Goal: Information Seeking & Learning: Learn about a topic

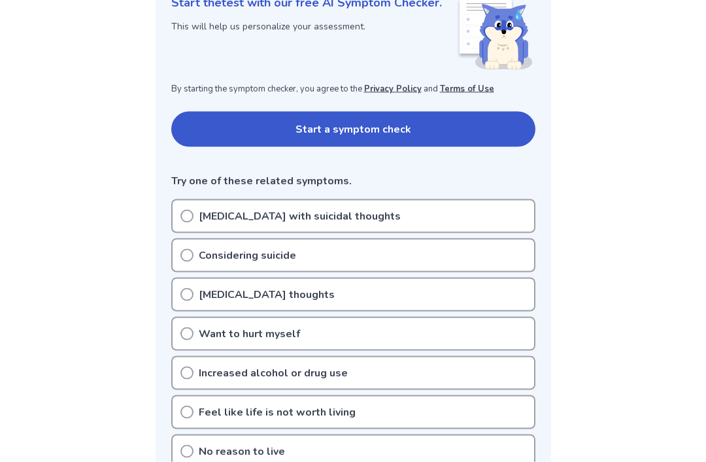
scroll to position [194, 0]
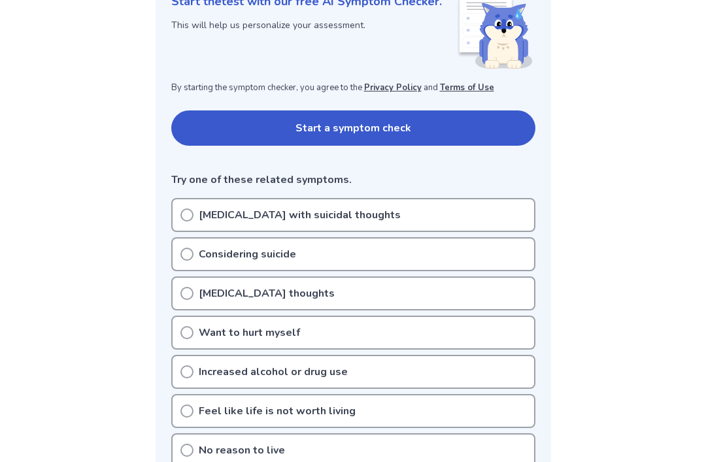
click at [411, 211] on div "Depression with suicidal thoughts" at bounding box center [353, 215] width 364 height 34
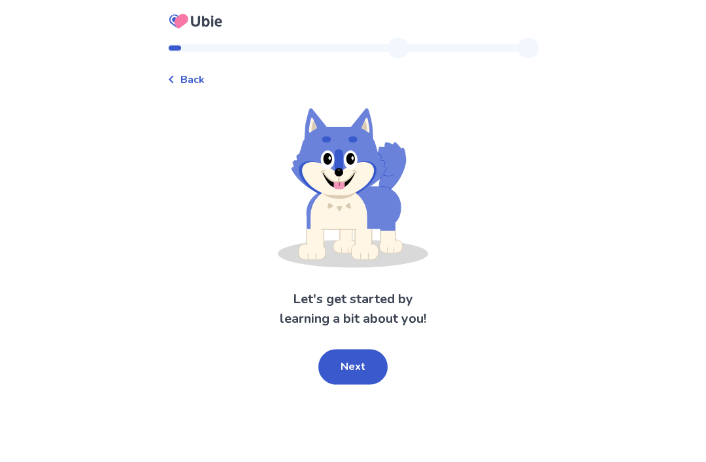
click at [343, 350] on button "Next" at bounding box center [352, 367] width 69 height 35
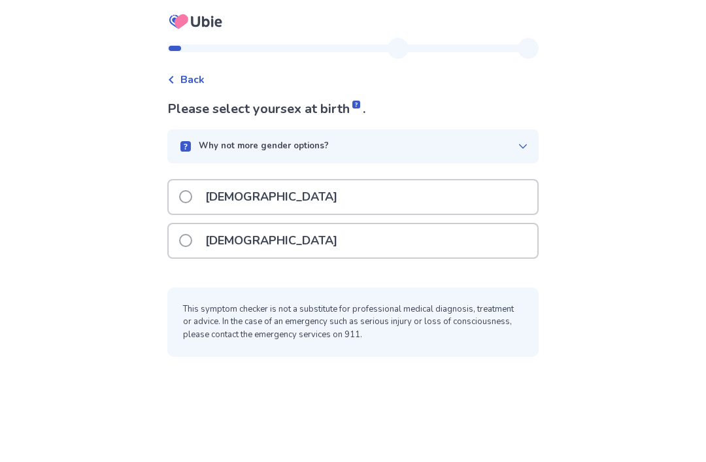
click at [182, 224] on div "Female" at bounding box center [353, 240] width 369 height 33
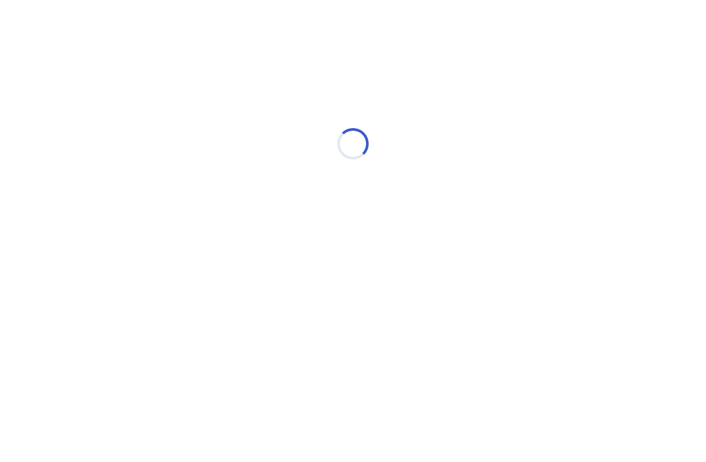
scroll to position [0, 0]
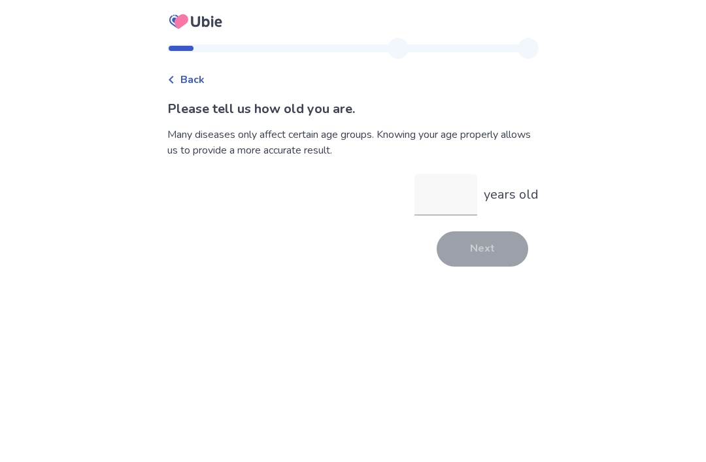
click at [439, 189] on input "years old" at bounding box center [445, 195] width 63 height 42
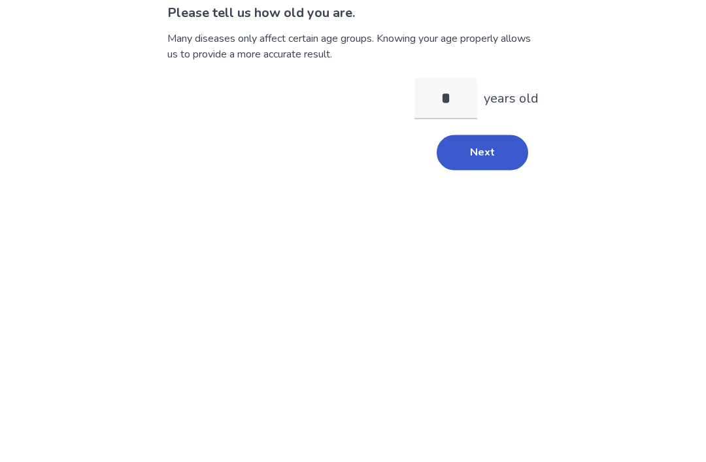
type input "**"
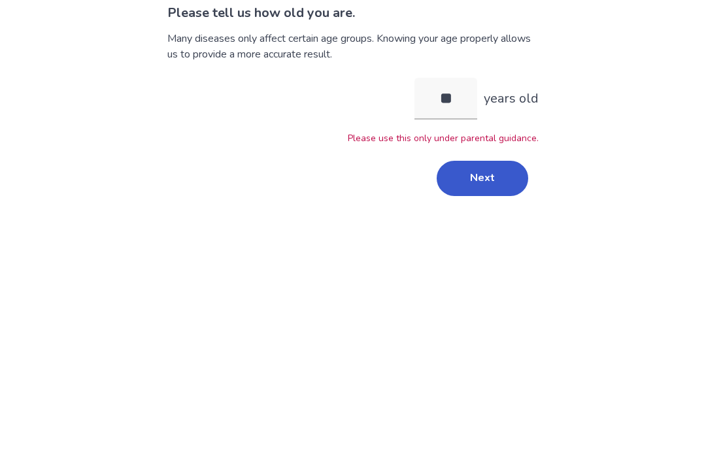
click at [499, 257] on button "Next" at bounding box center [483, 274] width 92 height 35
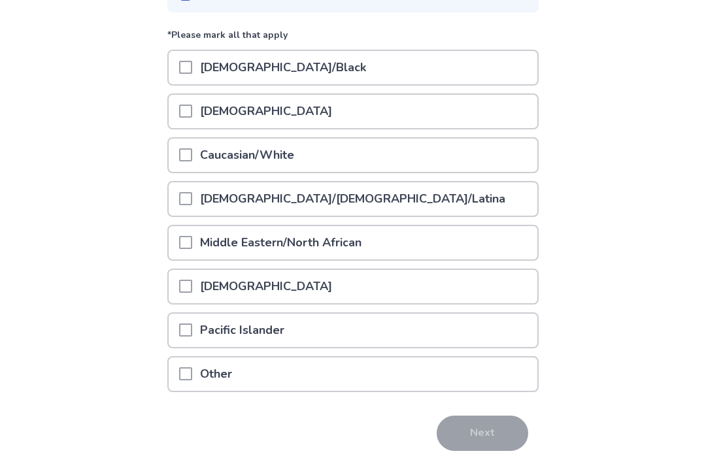
scroll to position [155, 0]
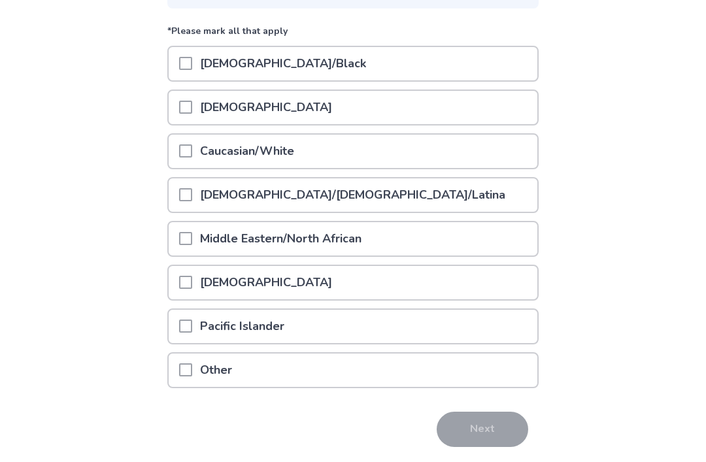
click at [480, 241] on div "Middle Eastern/North African" at bounding box center [353, 238] width 369 height 33
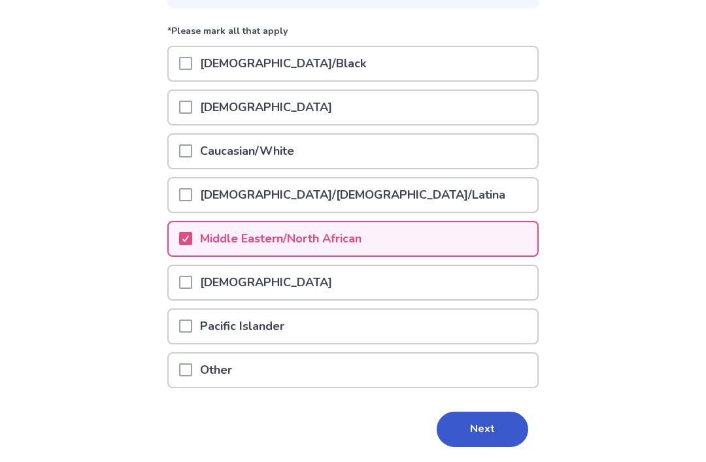
click at [467, 444] on button "Next" at bounding box center [483, 429] width 92 height 35
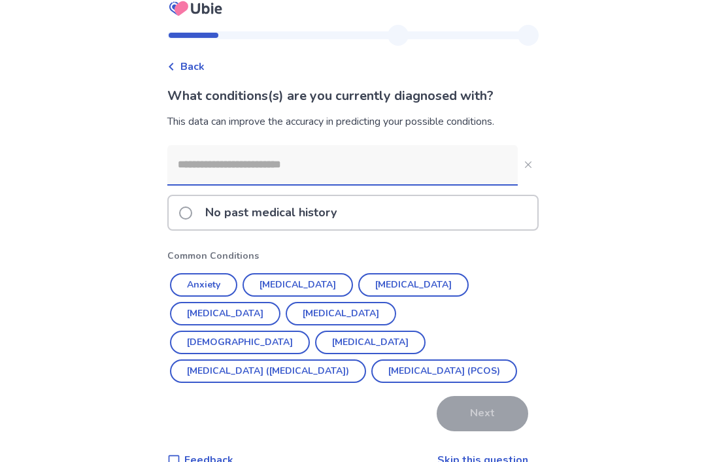
scroll to position [12, 0]
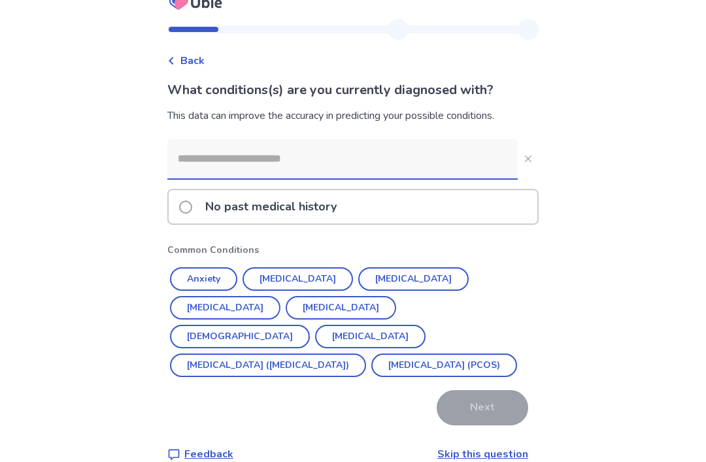
click at [396, 284] on button "Depression" at bounding box center [413, 280] width 110 height 24
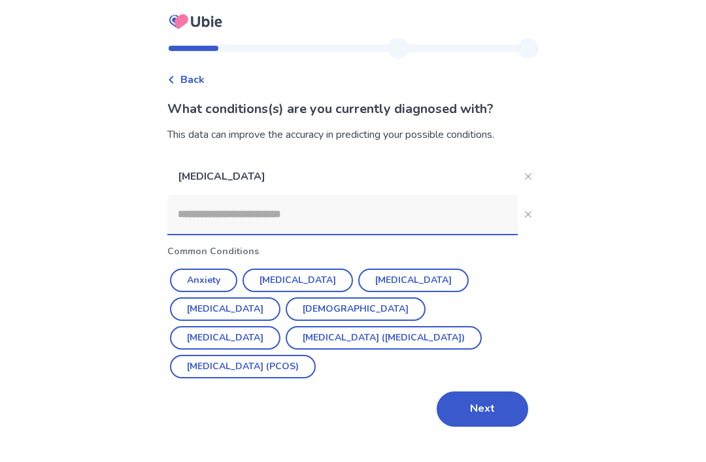
click at [495, 392] on button "Next" at bounding box center [483, 409] width 92 height 35
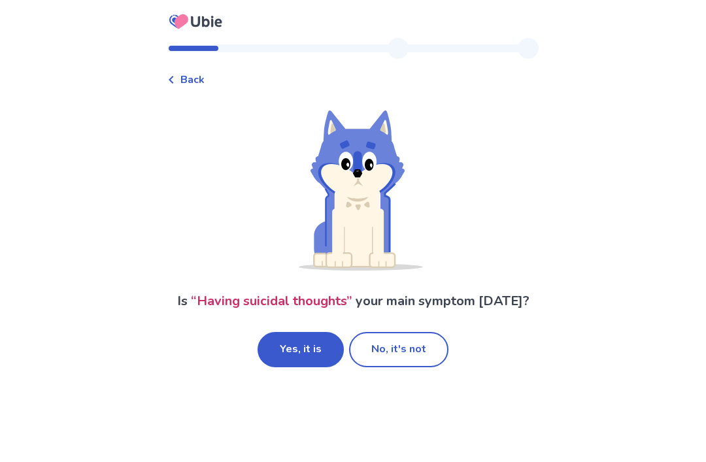
scroll to position [9, 0]
click at [314, 340] on button "Yes, it is" at bounding box center [301, 349] width 86 height 35
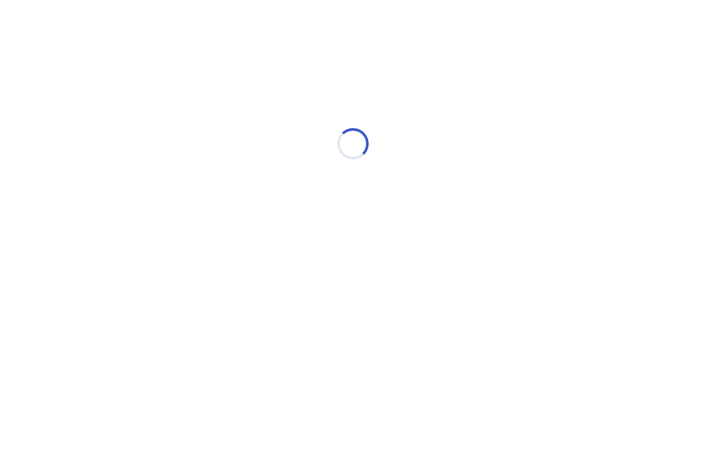
scroll to position [0, 0]
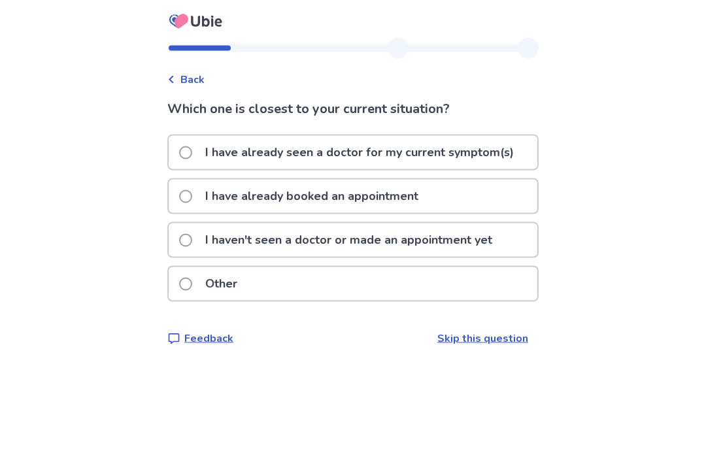
scroll to position [1, 0]
click at [500, 235] on p "I haven't seen a doctor or made an appointment yet" at bounding box center [348, 240] width 303 height 33
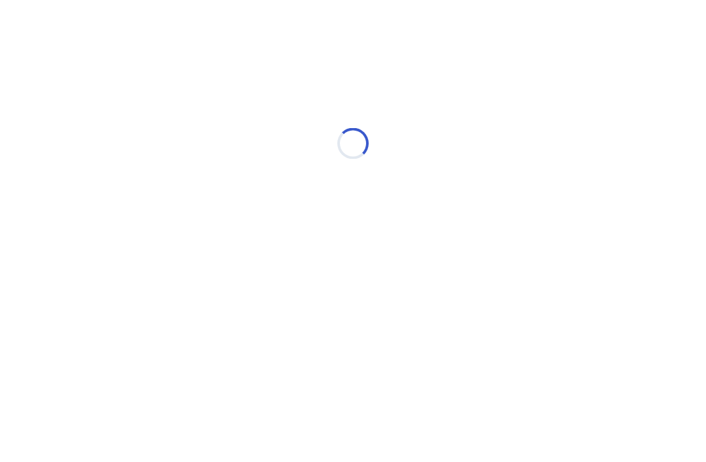
scroll to position [0, 0]
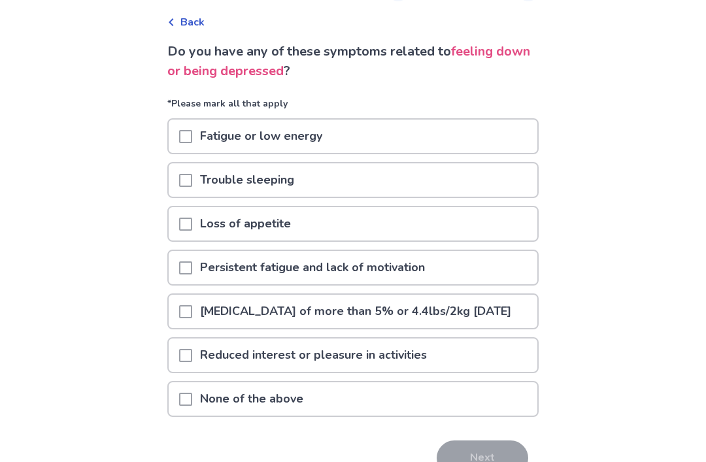
scroll to position [56, 0]
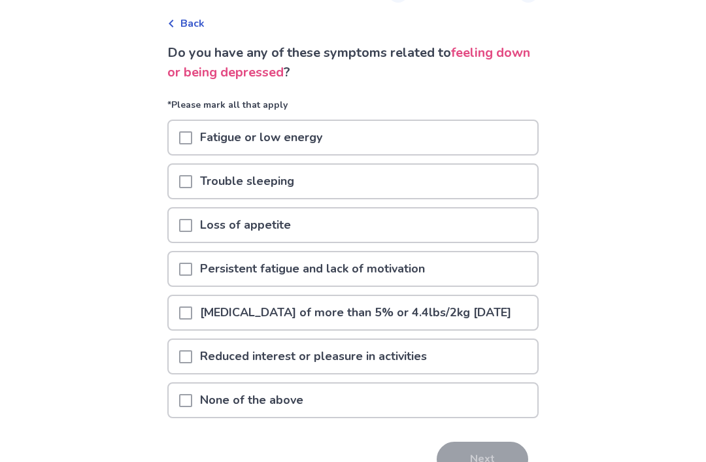
click at [497, 146] on div "Fatigue or low energy" at bounding box center [353, 138] width 369 height 33
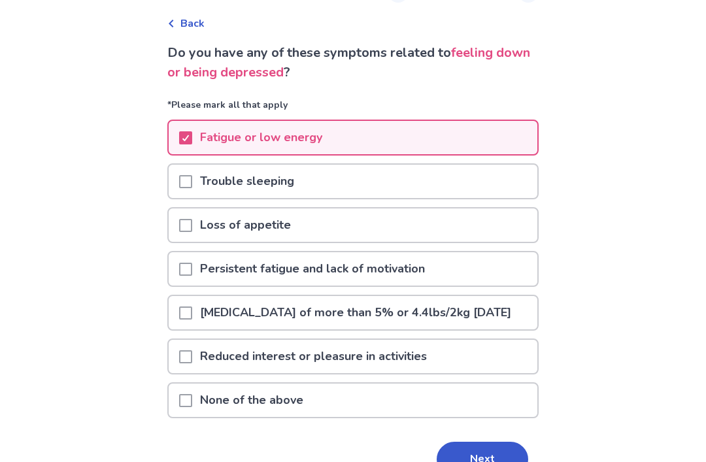
click at [497, 195] on div "Trouble sleeping" at bounding box center [353, 181] width 369 height 33
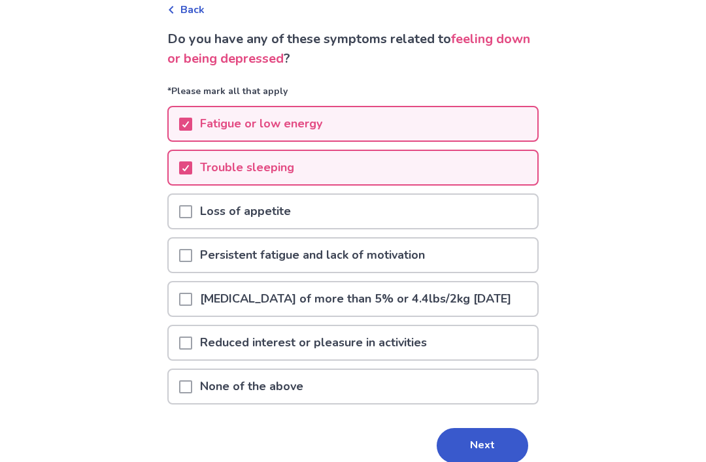
click at [490, 215] on div "Loss of appetite" at bounding box center [353, 211] width 369 height 33
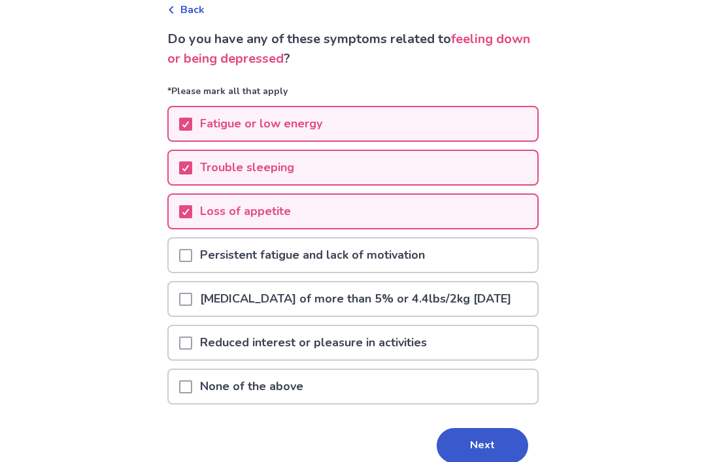
scroll to position [70, 0]
click at [505, 261] on div "Persistent fatigue and lack of motivation" at bounding box center [353, 255] width 369 height 33
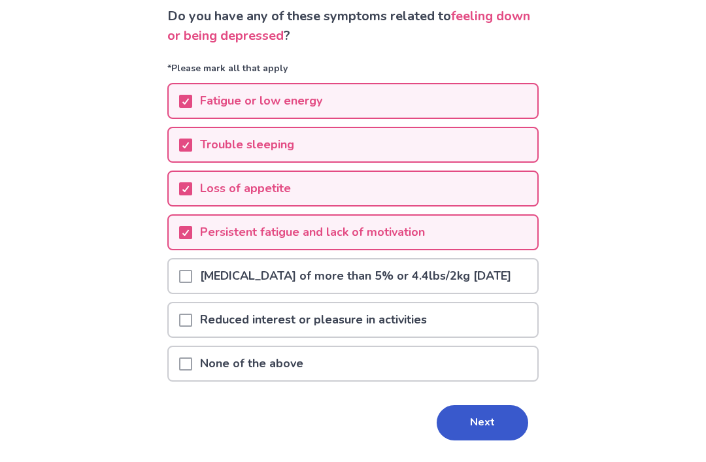
scroll to position [90, 0]
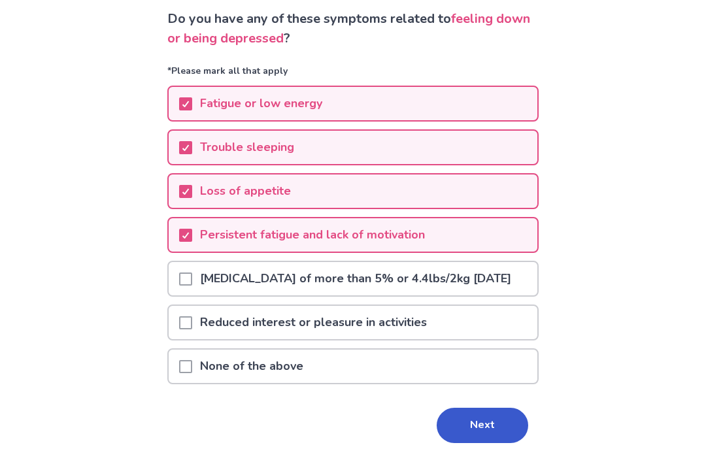
click at [477, 443] on button "Next" at bounding box center [483, 425] width 92 height 35
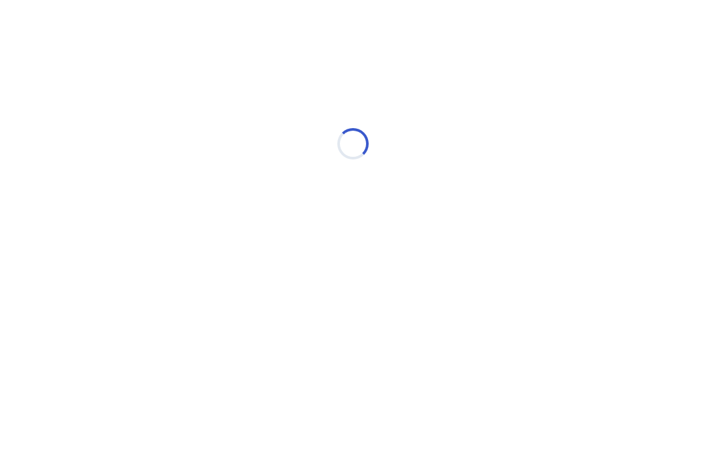
scroll to position [0, 0]
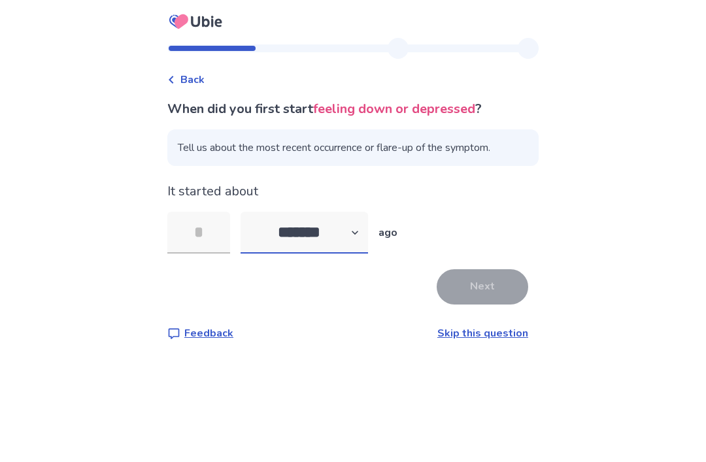
click at [346, 239] on select "******* ****** ******* ******** *******" at bounding box center [304, 233] width 127 height 42
select select "*"
click at [210, 241] on input "tel" at bounding box center [198, 233] width 63 height 42
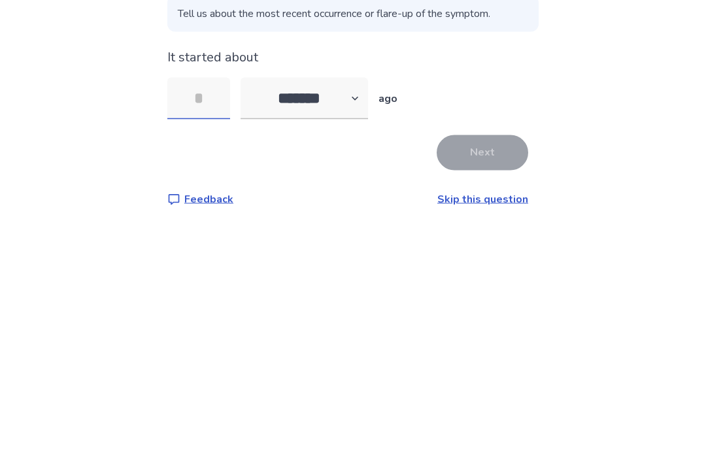
type input "*"
click at [488, 269] on button "Next" at bounding box center [483, 286] width 92 height 35
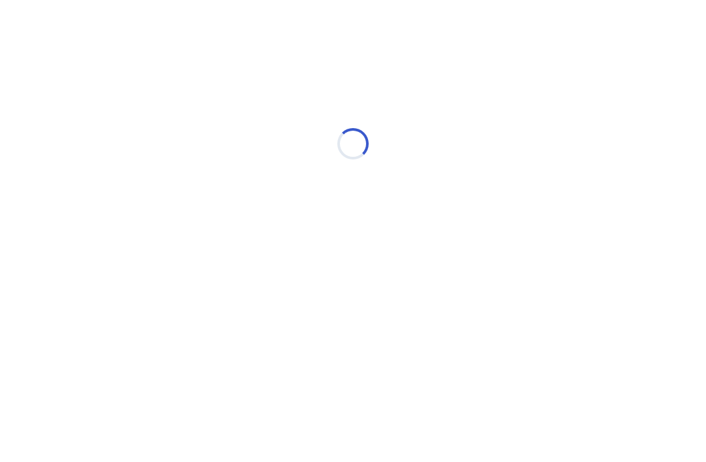
select select "*"
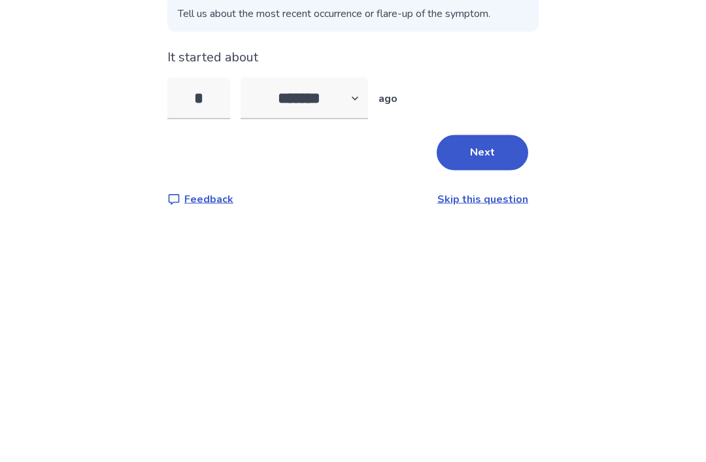
click at [630, 111] on div "Back 10 questions left When did you first notice your fatigue or low energy ? W…" at bounding box center [353, 231] width 706 height 462
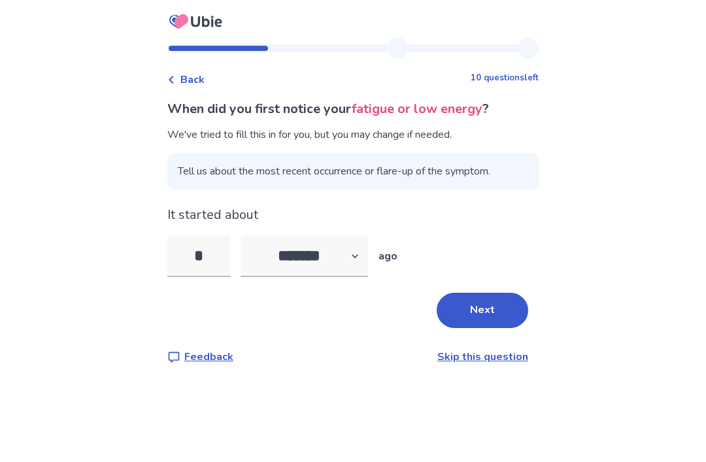
click at [482, 293] on button "Next" at bounding box center [483, 310] width 92 height 35
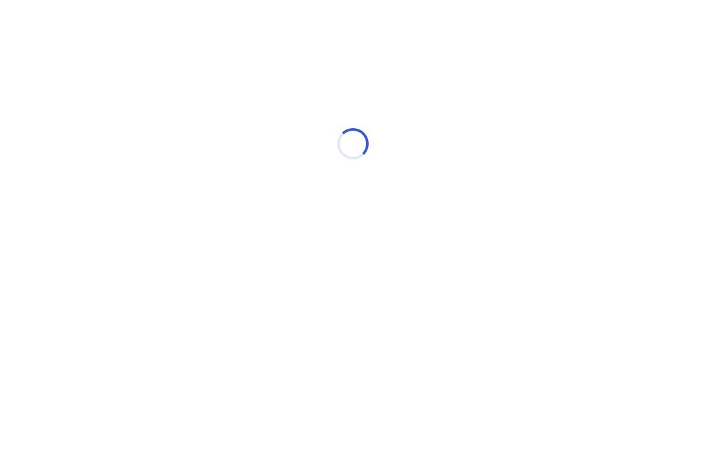
scroll to position [0, 0]
select select "*"
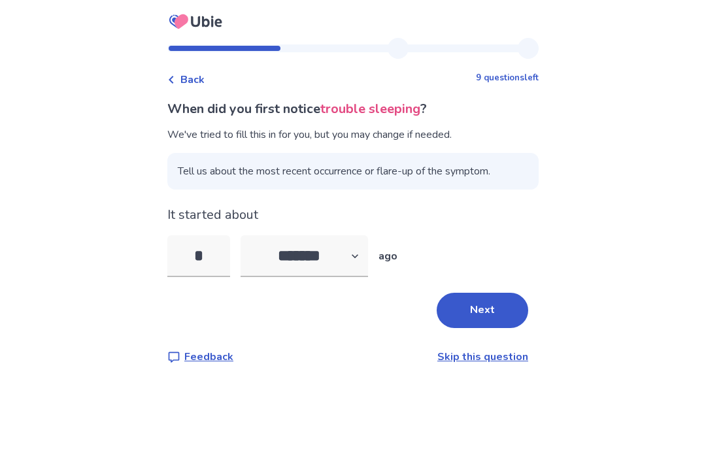
click at [444, 311] on button "Next" at bounding box center [483, 310] width 92 height 35
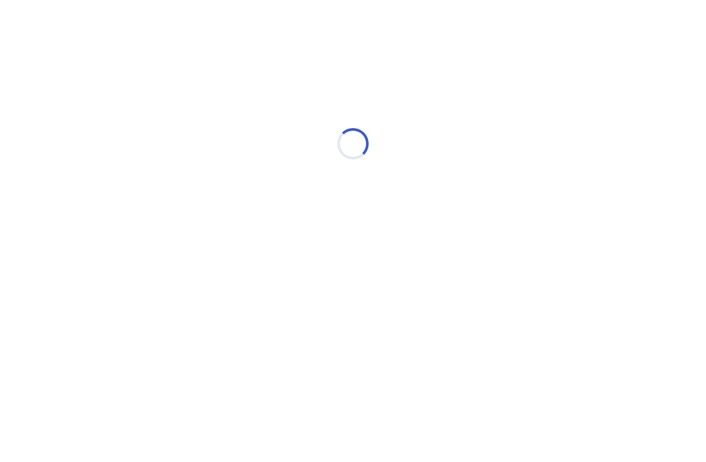
select select "*"
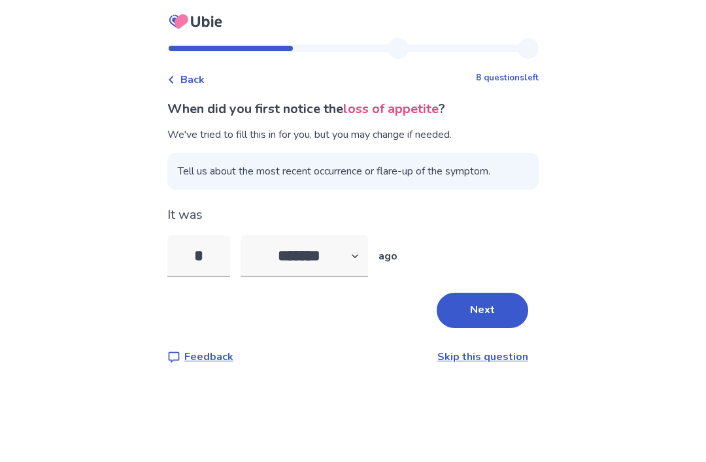
click at [230, 260] on input "*" at bounding box center [198, 256] width 63 height 42
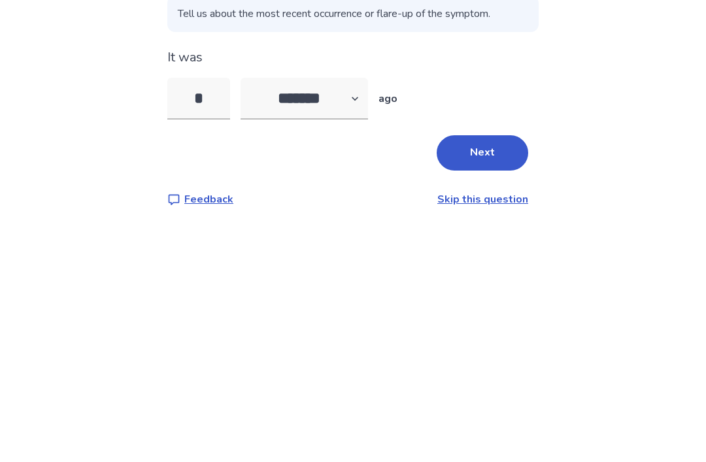
type input "*"
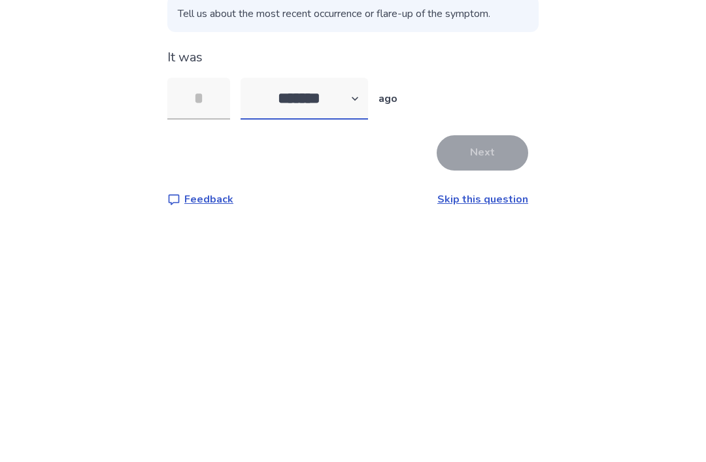
click at [338, 235] on select "******* ****** ******* ******** *******" at bounding box center [304, 256] width 127 height 42
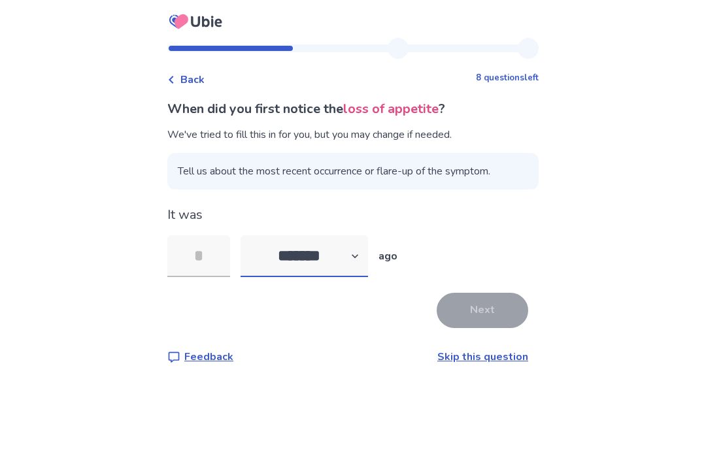
select select "*"
click at [207, 235] on input "tel" at bounding box center [198, 256] width 63 height 42
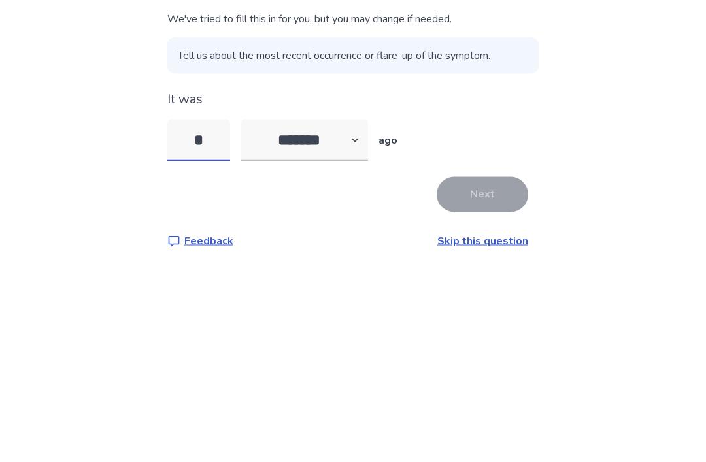
type input "**"
click at [500, 293] on button "Next" at bounding box center [483, 310] width 92 height 35
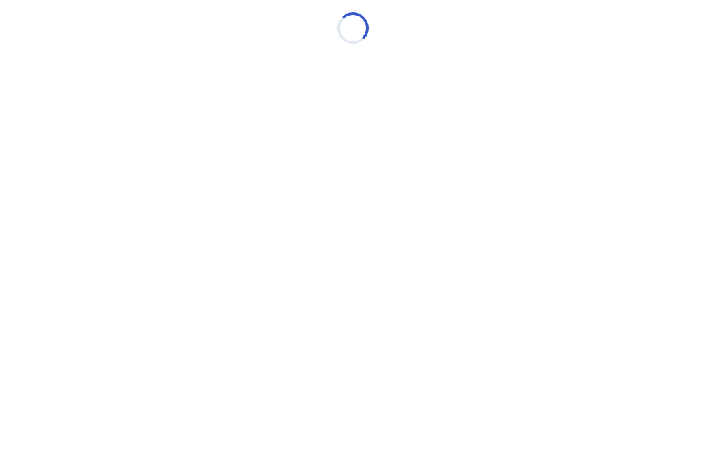
scroll to position [0, 0]
select select "*"
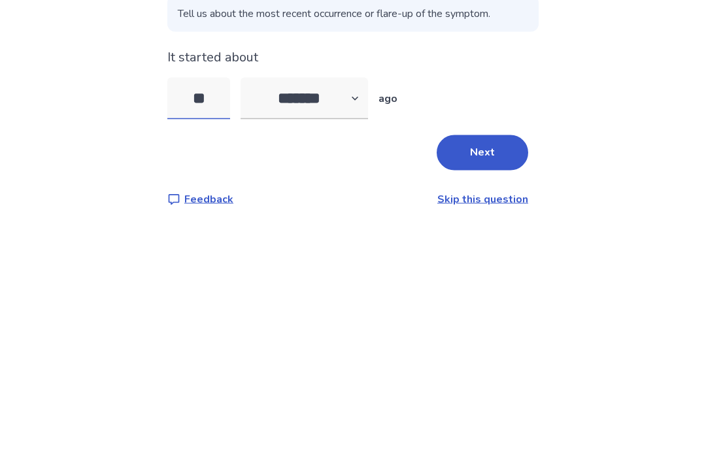
type input "*"
type input "**"
click at [503, 312] on button "Next" at bounding box center [483, 329] width 92 height 35
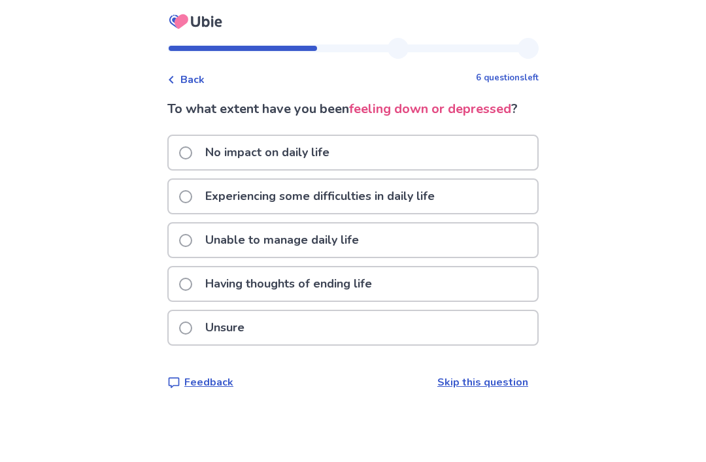
click at [410, 284] on div "Having thoughts of ending life" at bounding box center [353, 283] width 369 height 33
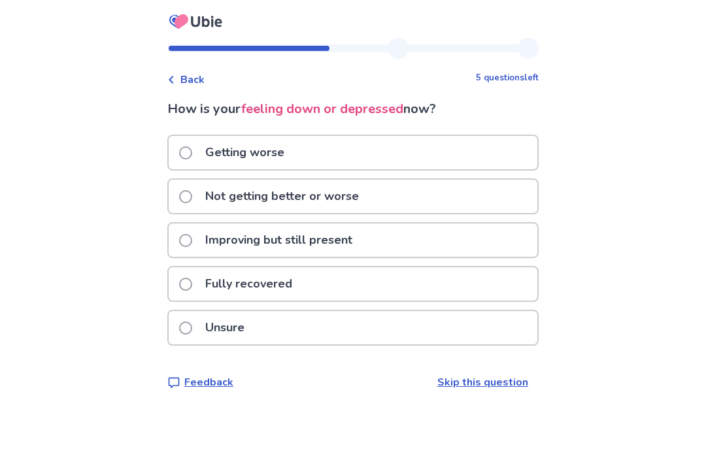
click at [205, 84] on span "Back" at bounding box center [192, 80] width 24 height 16
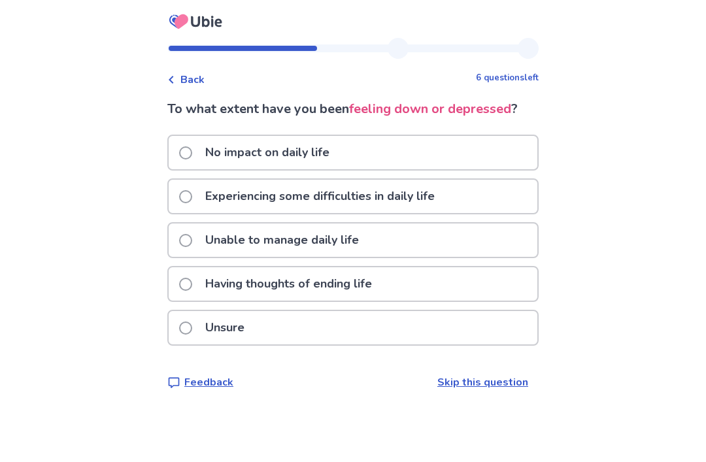
click at [329, 287] on p "Having thoughts of ending life" at bounding box center [288, 283] width 182 height 33
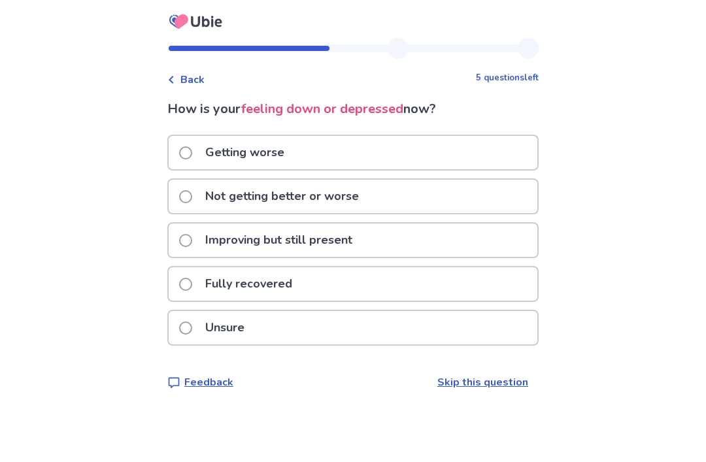
click at [455, 152] on div "Getting worse" at bounding box center [353, 152] width 369 height 33
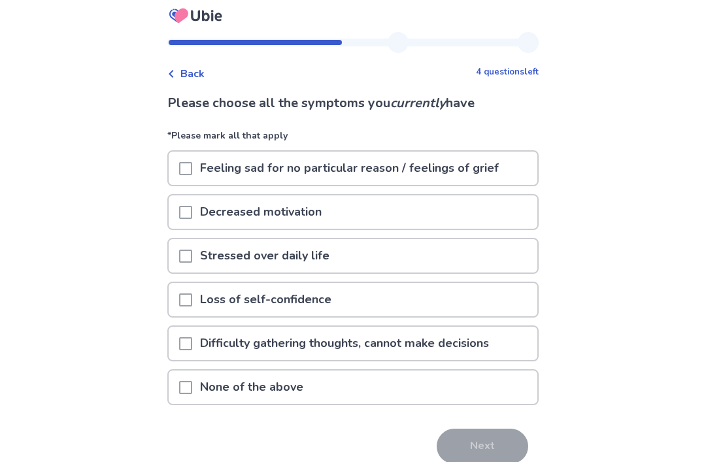
scroll to position [6, 0]
click at [488, 174] on p "Feeling sad for no particular reason / feelings of grief" at bounding box center [349, 168] width 314 height 33
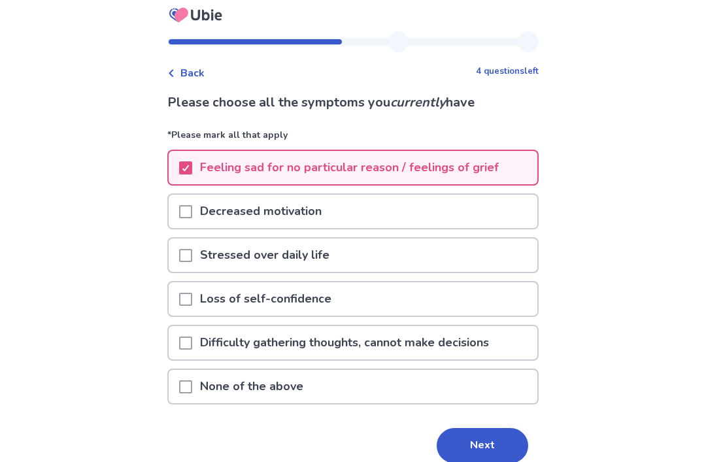
click at [455, 221] on div "Decreased motivation" at bounding box center [353, 211] width 369 height 33
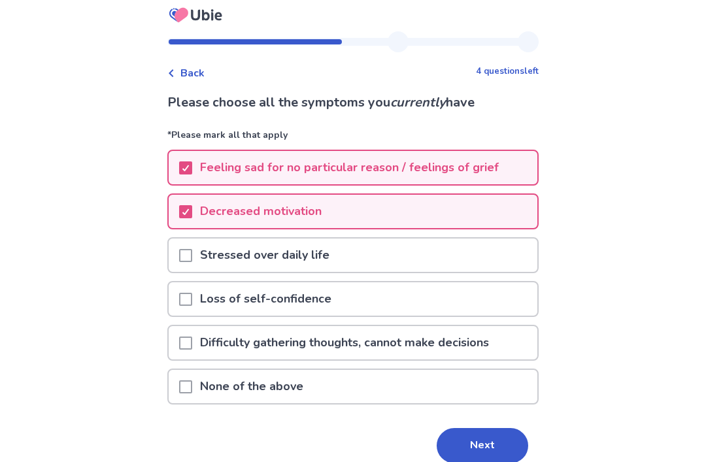
click at [454, 263] on div "Stressed over daily life" at bounding box center [353, 255] width 369 height 33
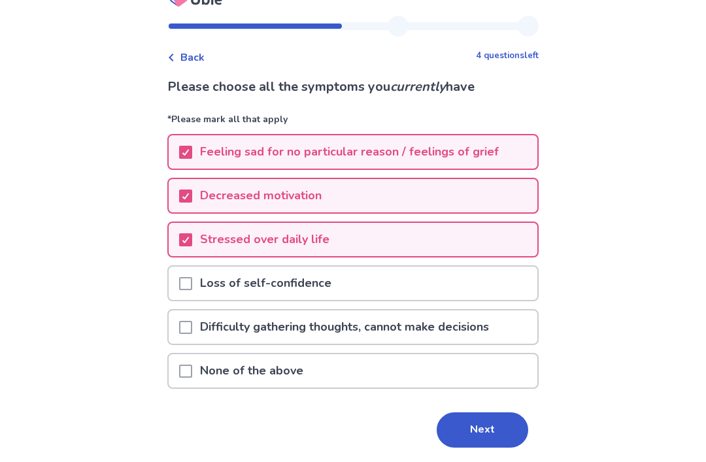
scroll to position [24, 0]
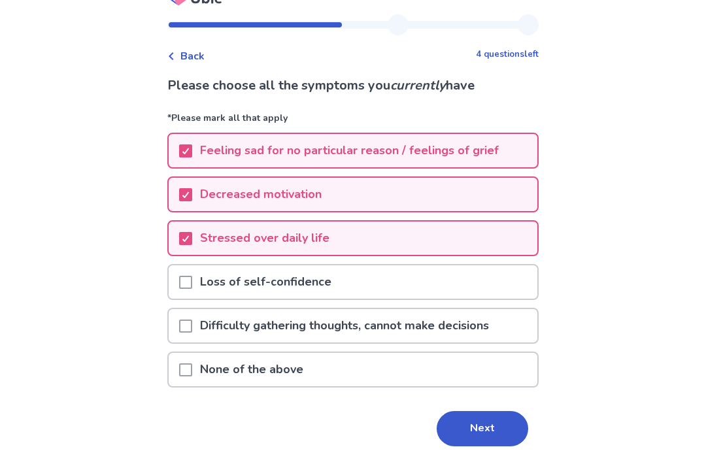
click at [477, 282] on div "Loss of self-confidence" at bounding box center [353, 281] width 369 height 33
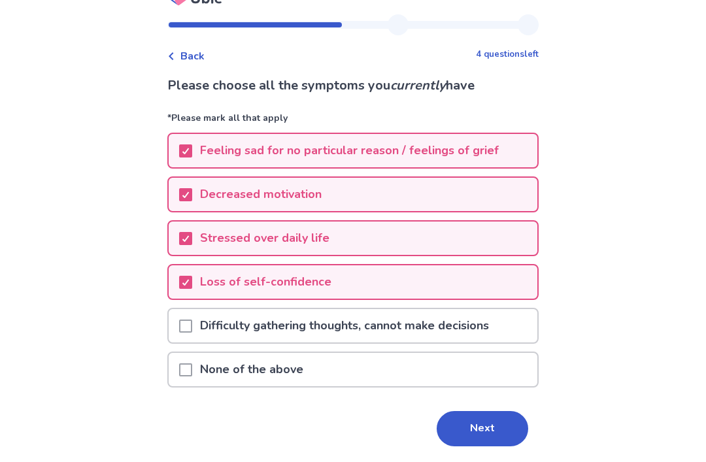
click at [494, 324] on p "Difficulty gathering thoughts, cannot make decisions" at bounding box center [344, 325] width 305 height 33
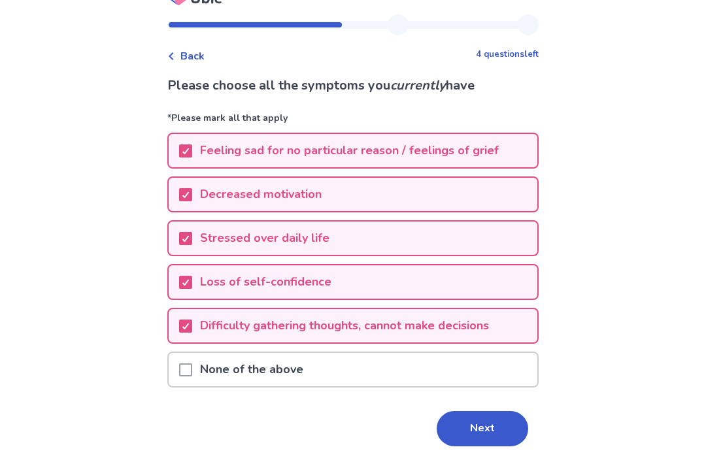
click at [453, 429] on button "Next" at bounding box center [483, 428] width 92 height 35
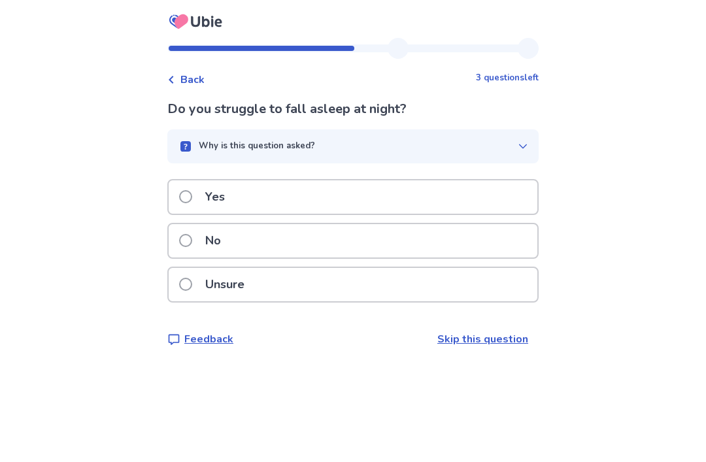
click at [496, 147] on div "Why is this question asked?" at bounding box center [348, 146] width 340 height 13
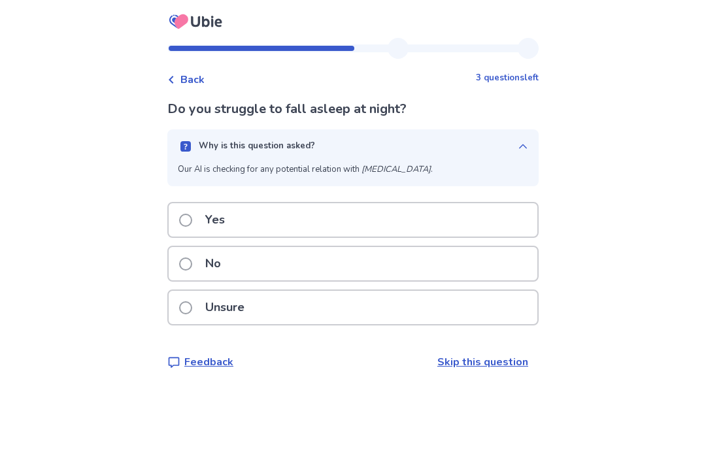
click at [389, 215] on div "Yes" at bounding box center [353, 219] width 369 height 33
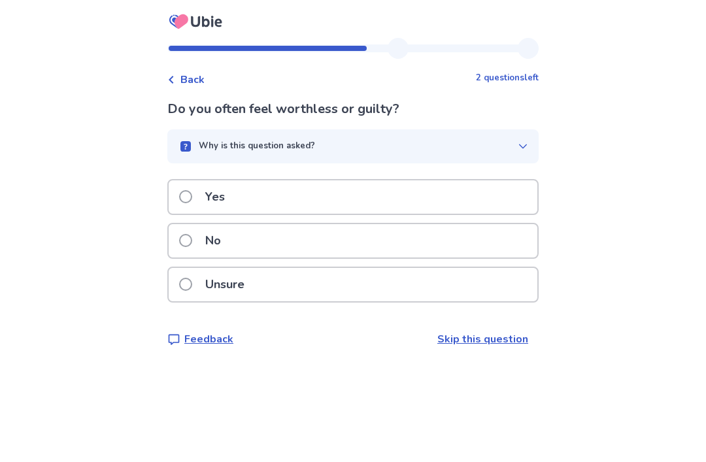
click at [462, 146] on div "Why is this question asked?" at bounding box center [348, 146] width 340 height 13
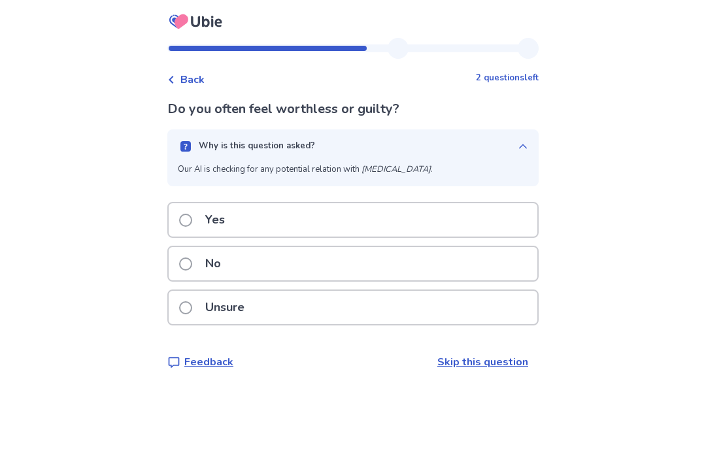
click at [501, 142] on div "Why is this question asked?" at bounding box center [348, 146] width 340 height 13
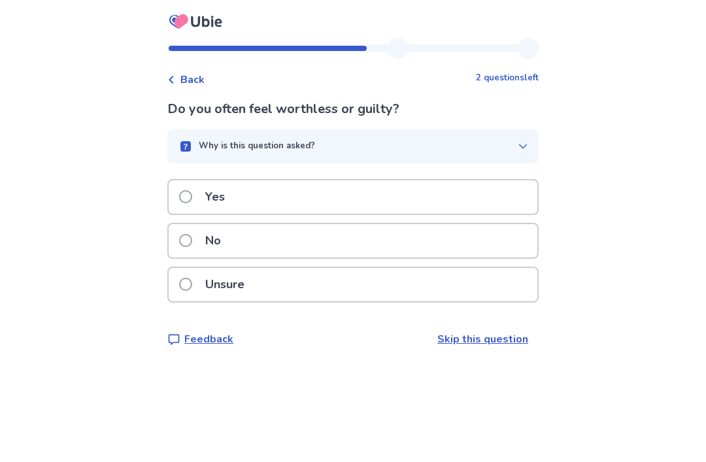
click at [192, 281] on span at bounding box center [185, 284] width 13 height 13
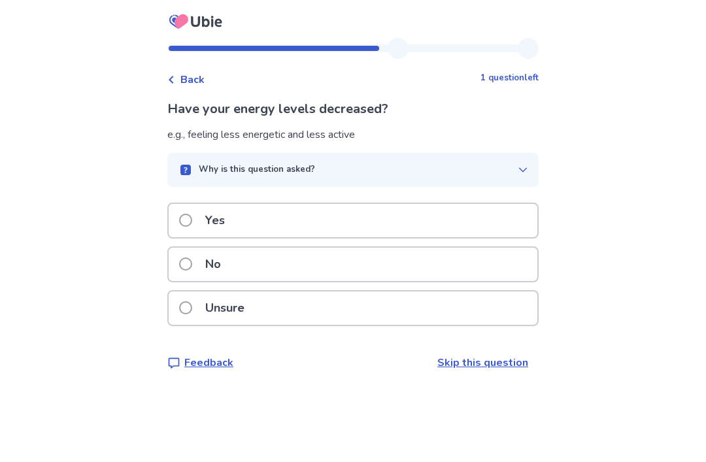
click at [452, 157] on button "Why is this question asked?" at bounding box center [352, 170] width 371 height 34
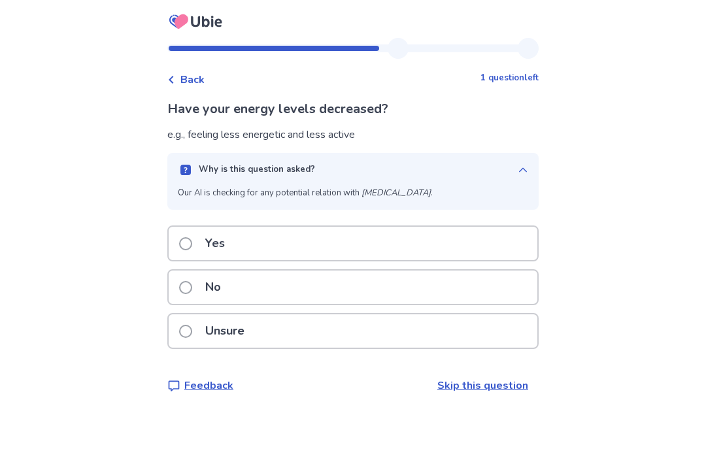
click at [359, 239] on div "Yes" at bounding box center [353, 243] width 369 height 33
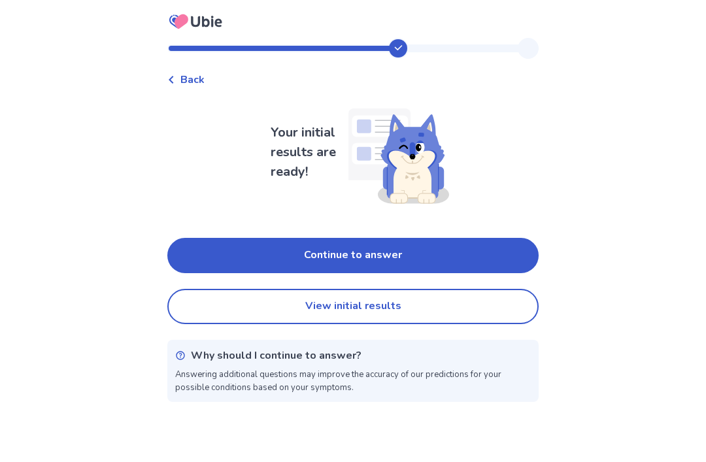
scroll to position [6, 0]
click at [481, 255] on button "Continue to answer" at bounding box center [352, 255] width 371 height 35
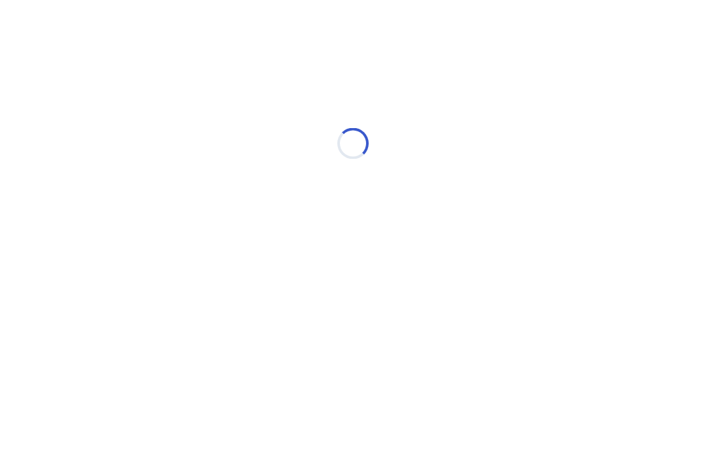
scroll to position [0, 0]
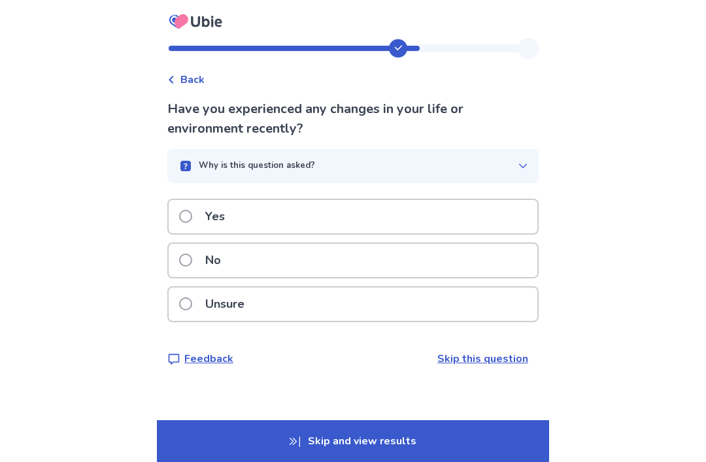
scroll to position [7, 0]
click at [438, 160] on div "Why is this question asked?" at bounding box center [348, 166] width 340 height 13
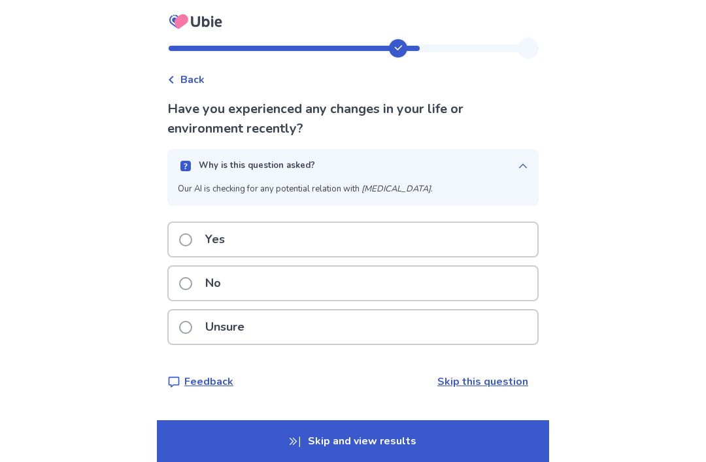
click at [495, 150] on button "Why is this question asked?" at bounding box center [352, 166] width 371 height 34
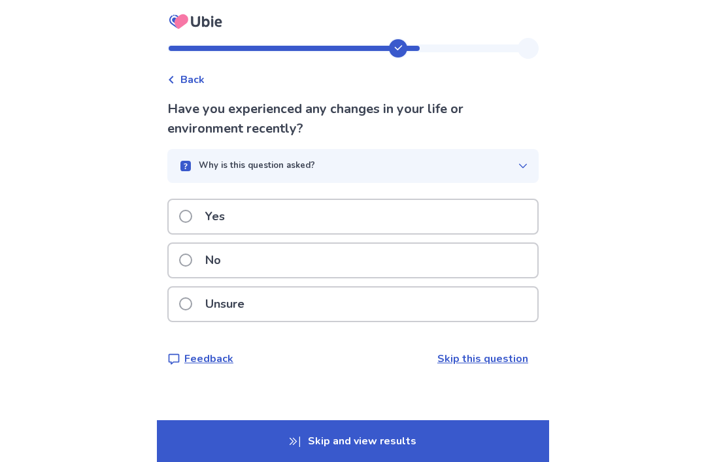
click at [332, 248] on div "No" at bounding box center [353, 260] width 369 height 33
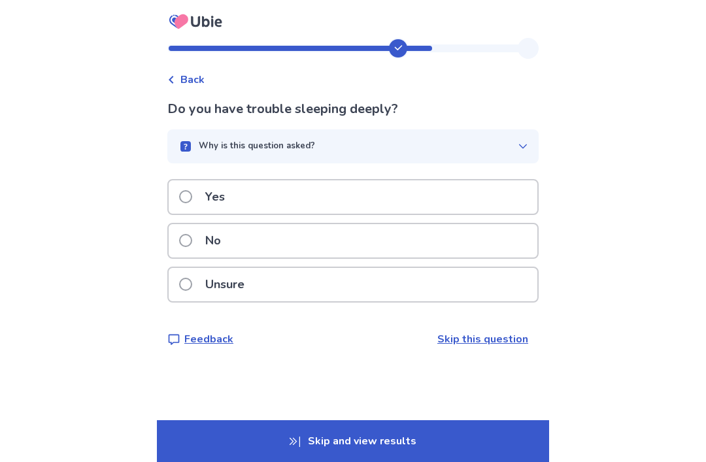
click at [439, 148] on div "Why is this question asked?" at bounding box center [348, 146] width 340 height 13
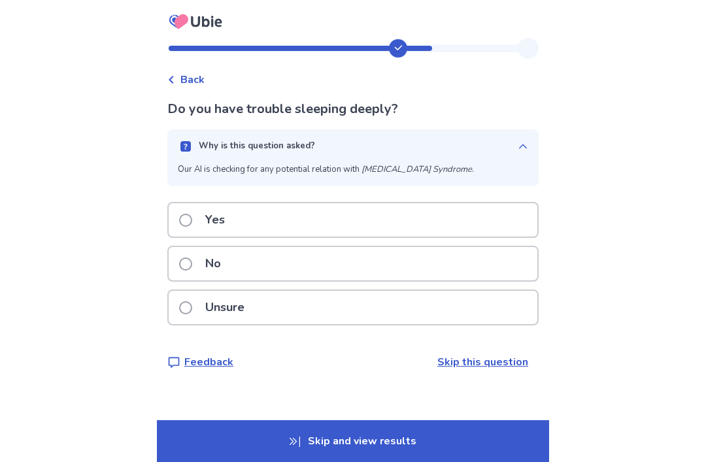
click at [513, 135] on button "Why is this question asked?" at bounding box center [352, 146] width 371 height 34
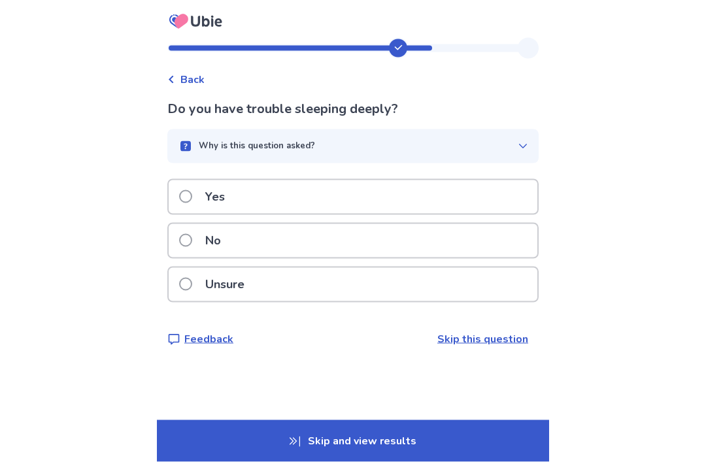
scroll to position [22, 0]
click at [385, 233] on div "No" at bounding box center [353, 240] width 369 height 33
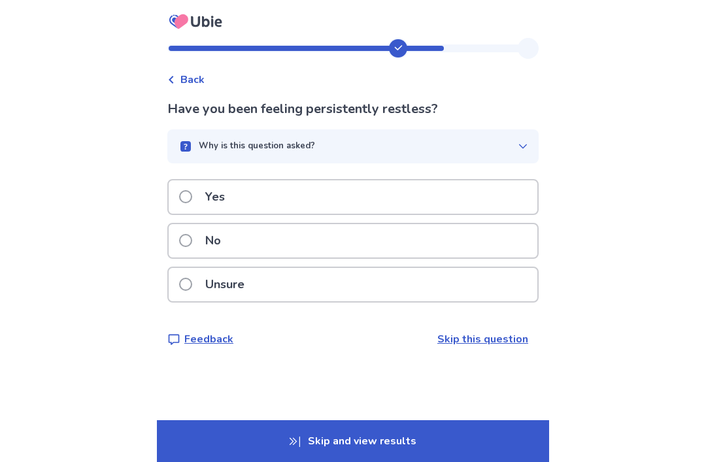
click at [503, 144] on div "Why is this question asked?" at bounding box center [348, 146] width 340 height 13
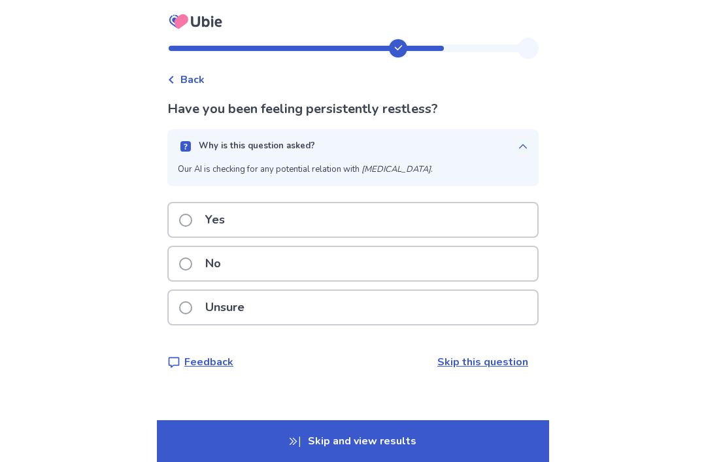
click at [518, 142] on icon "button" at bounding box center [523, 146] width 10 height 10
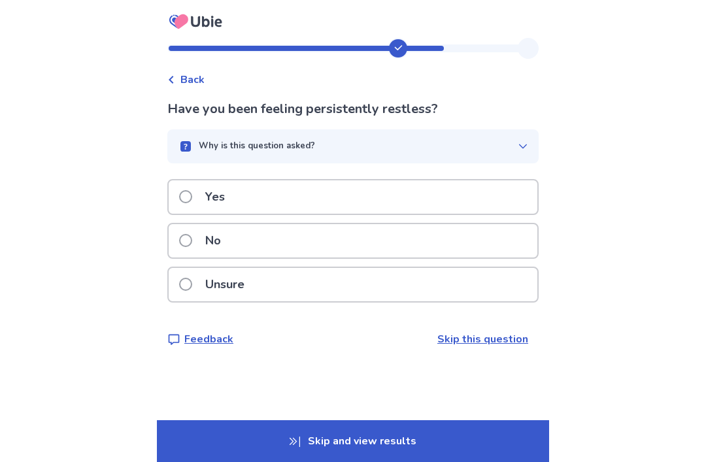
click at [422, 107] on p "Have you been feeling persistently restless?" at bounding box center [352, 109] width 371 height 20
click at [396, 282] on div "Unsure" at bounding box center [353, 284] width 369 height 33
click at [494, 134] on button "Why is this question asked?" at bounding box center [352, 146] width 371 height 34
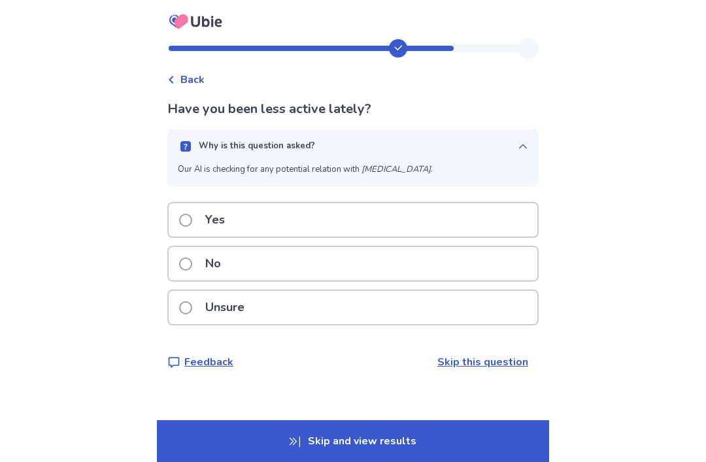
click at [521, 162] on button "Why is this question asked?" at bounding box center [352, 146] width 371 height 34
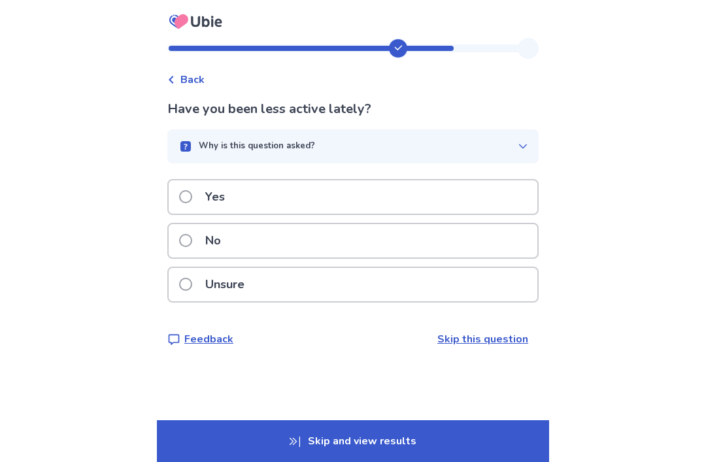
click at [464, 195] on div "Yes" at bounding box center [353, 196] width 369 height 33
click at [500, 146] on div "Why is this question asked?" at bounding box center [348, 146] width 340 height 13
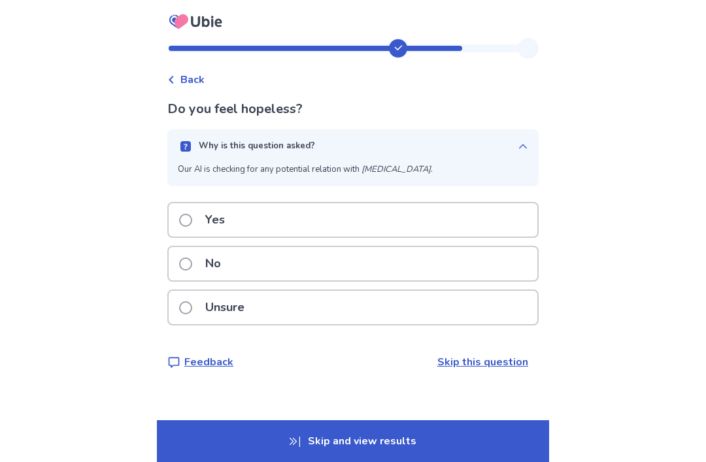
click at [521, 143] on button "Why is this question asked?" at bounding box center [352, 146] width 371 height 34
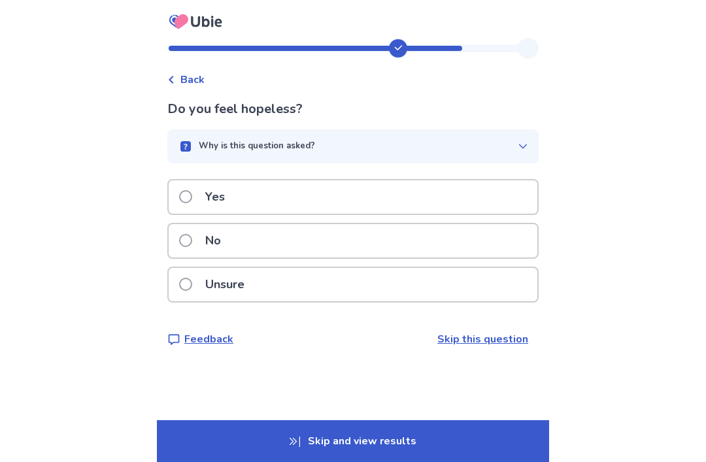
click at [481, 345] on link "Skip this question" at bounding box center [482, 339] width 91 height 14
click at [508, 146] on div "Why is this question asked?" at bounding box center [348, 146] width 340 height 13
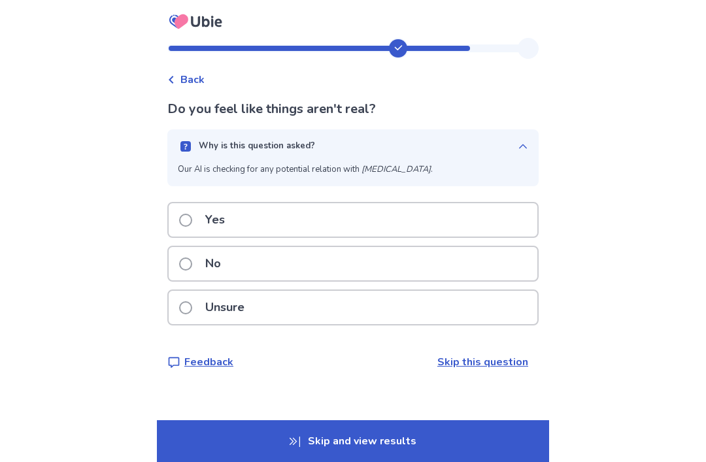
click at [508, 135] on button "Why is this question asked?" at bounding box center [352, 146] width 371 height 34
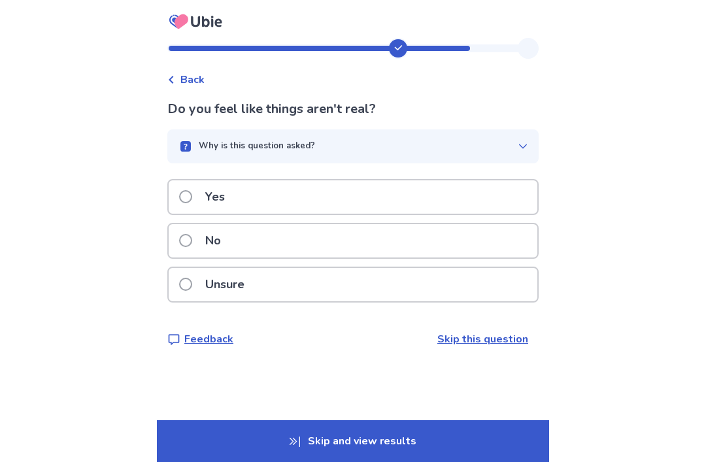
click at [453, 192] on div "Yes" at bounding box center [353, 196] width 369 height 33
click at [477, 197] on div "Yes" at bounding box center [353, 196] width 369 height 33
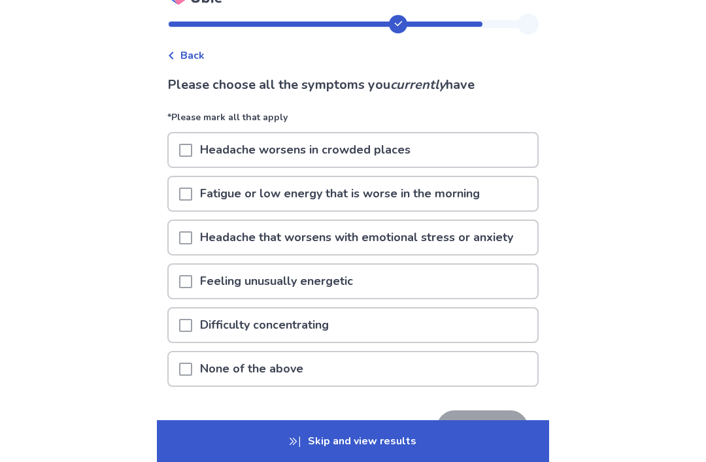
scroll to position [29, 0]
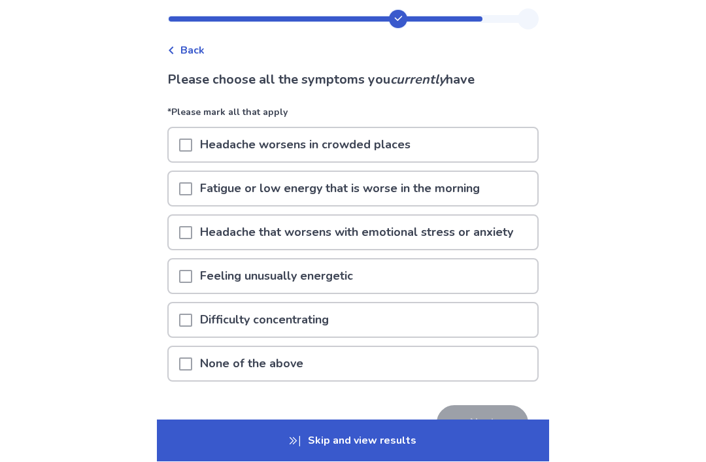
click at [513, 190] on div "Fatigue or low energy that is worse in the morning" at bounding box center [353, 189] width 369 height 33
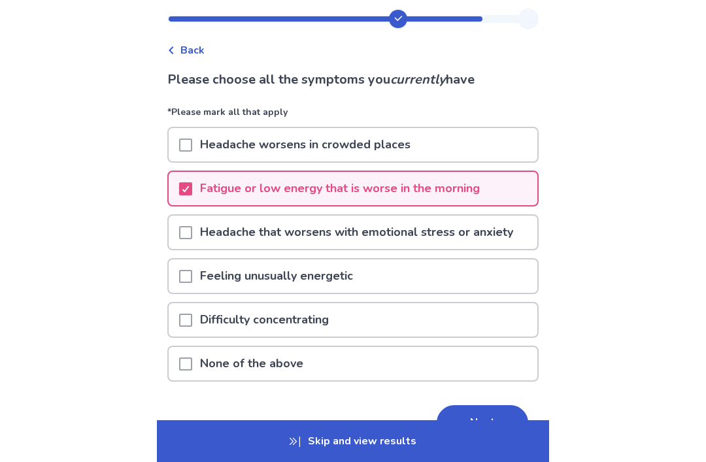
click at [444, 285] on div "Feeling unusually energetic" at bounding box center [353, 276] width 369 height 33
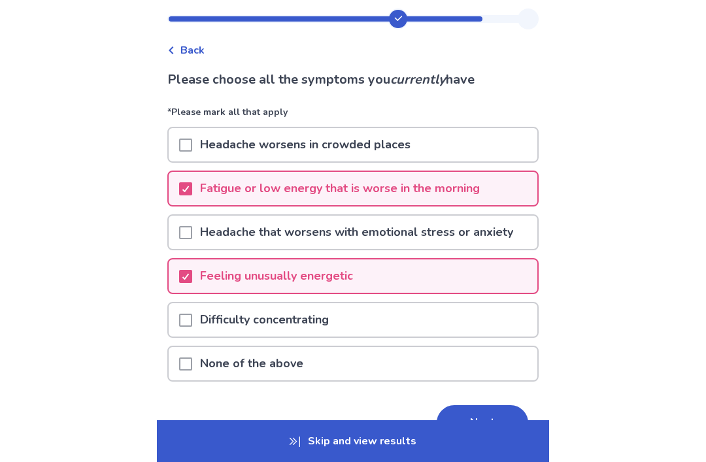
click at [436, 329] on div "Difficulty concentrating" at bounding box center [353, 319] width 369 height 33
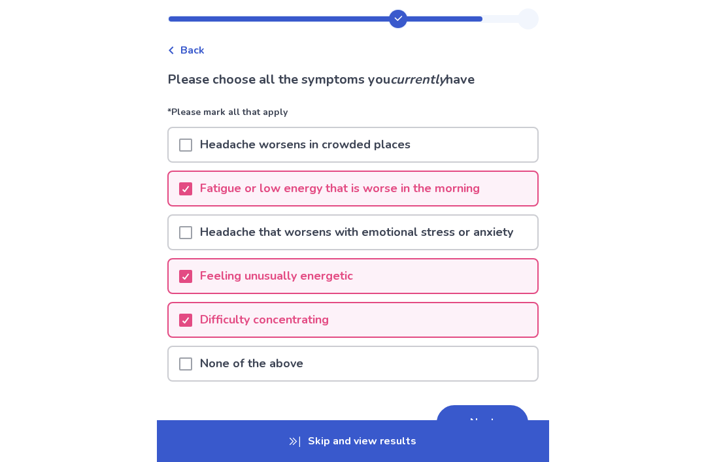
click at [465, 435] on button "Next" at bounding box center [483, 422] width 92 height 35
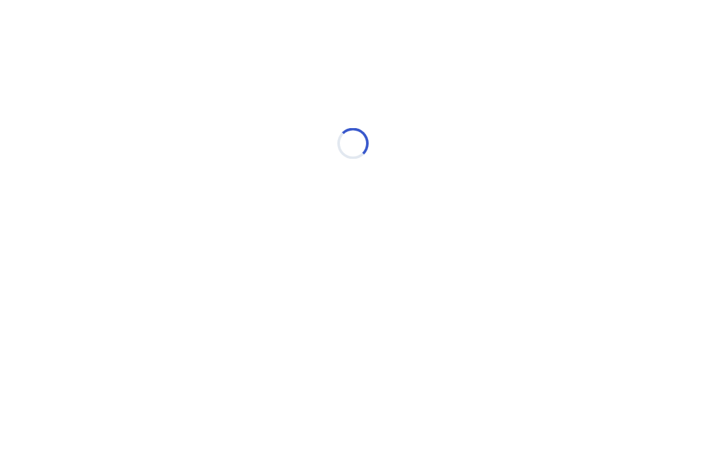
scroll to position [0, 0]
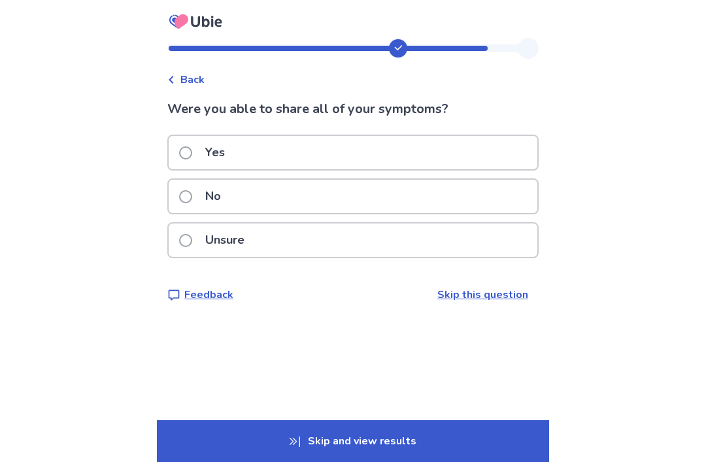
click at [496, 148] on div "Yes" at bounding box center [353, 152] width 369 height 33
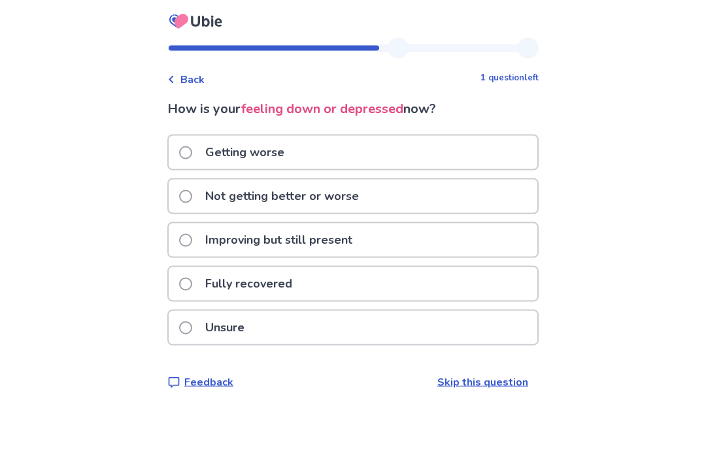
scroll to position [4, 0]
